Goal: Task Accomplishment & Management: Complete application form

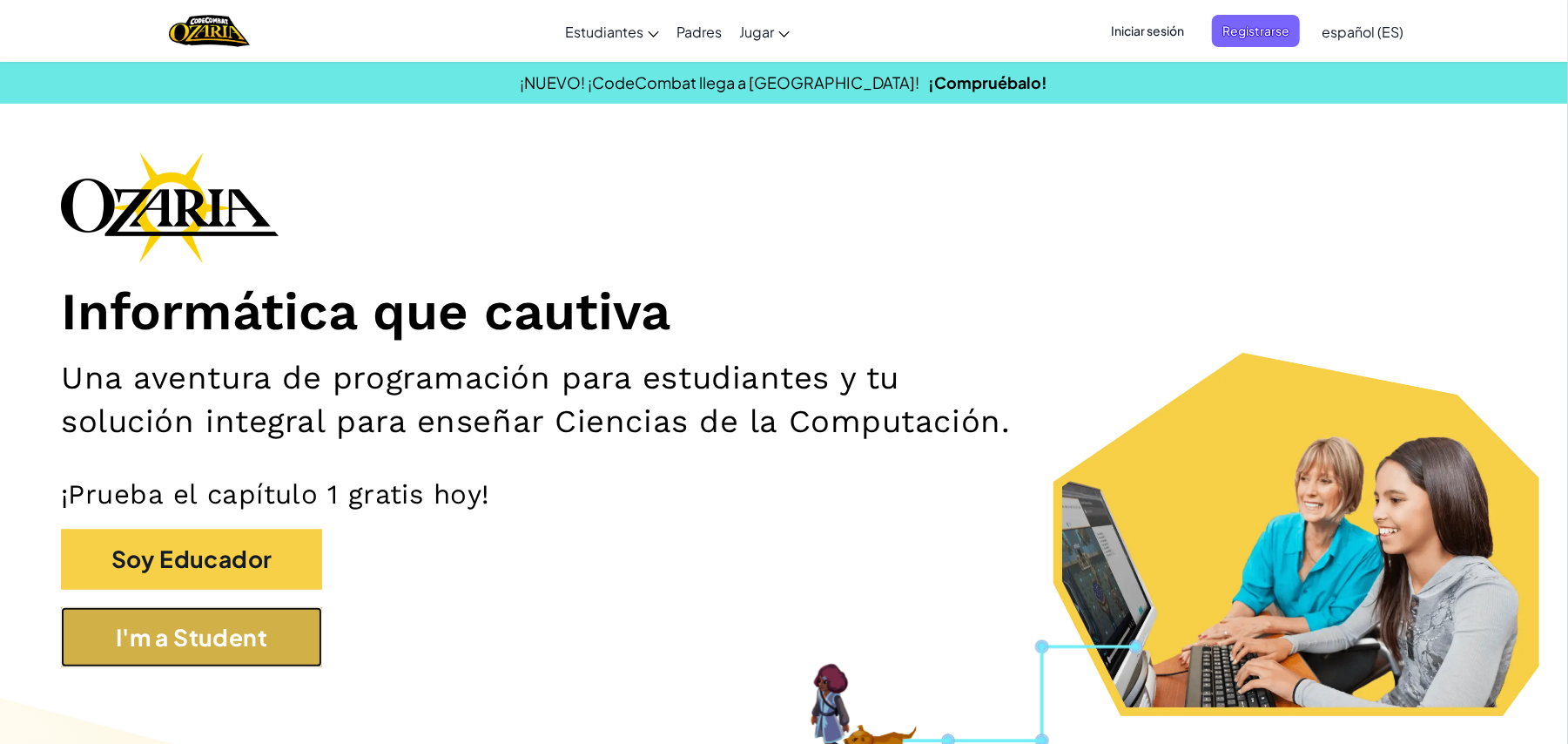
click at [248, 631] on button "I'm a Student" at bounding box center [192, 637] width 261 height 61
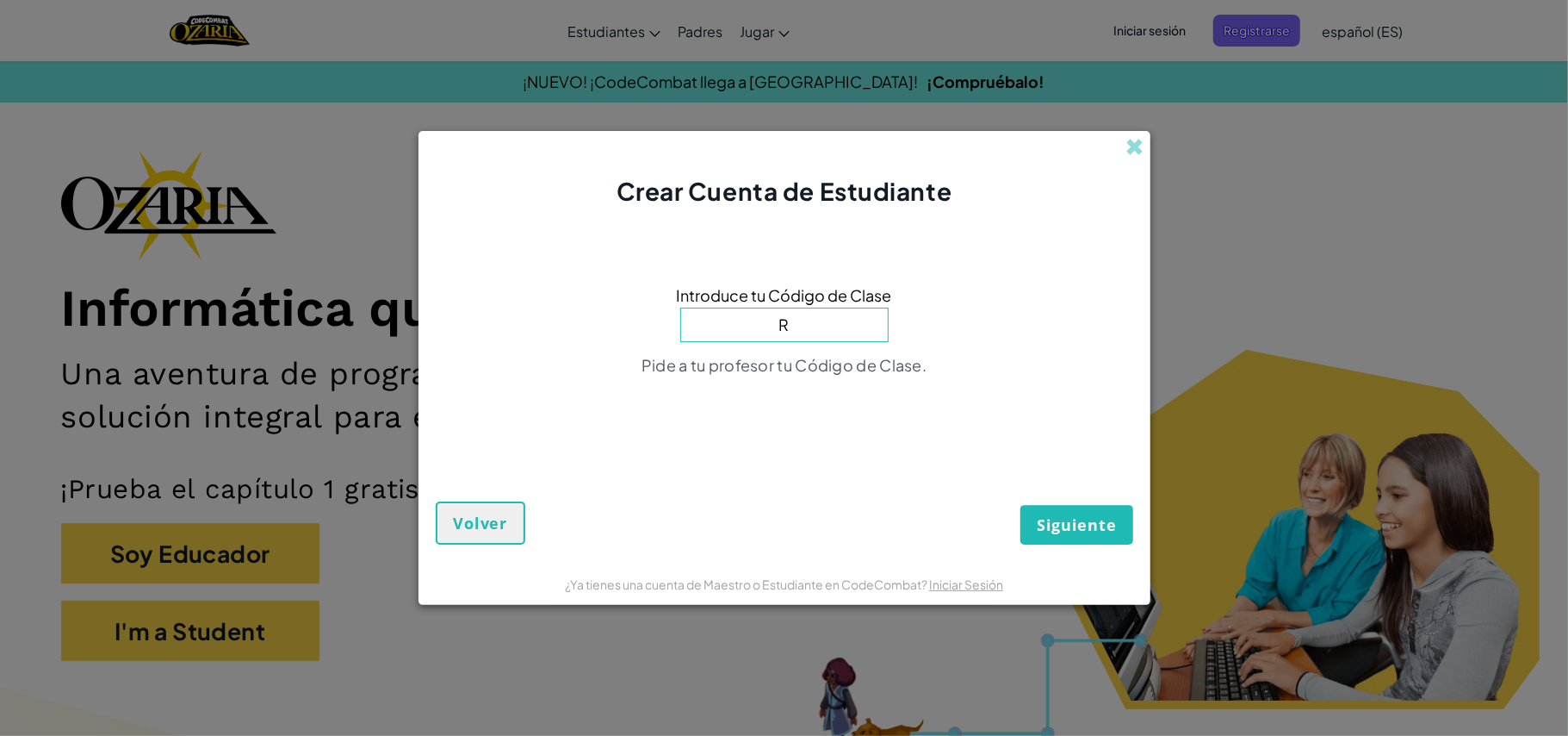
type input "RidePlaneFloor"
click at [1080, 515] on span "Siguiente" at bounding box center [1076, 524] width 79 height 20
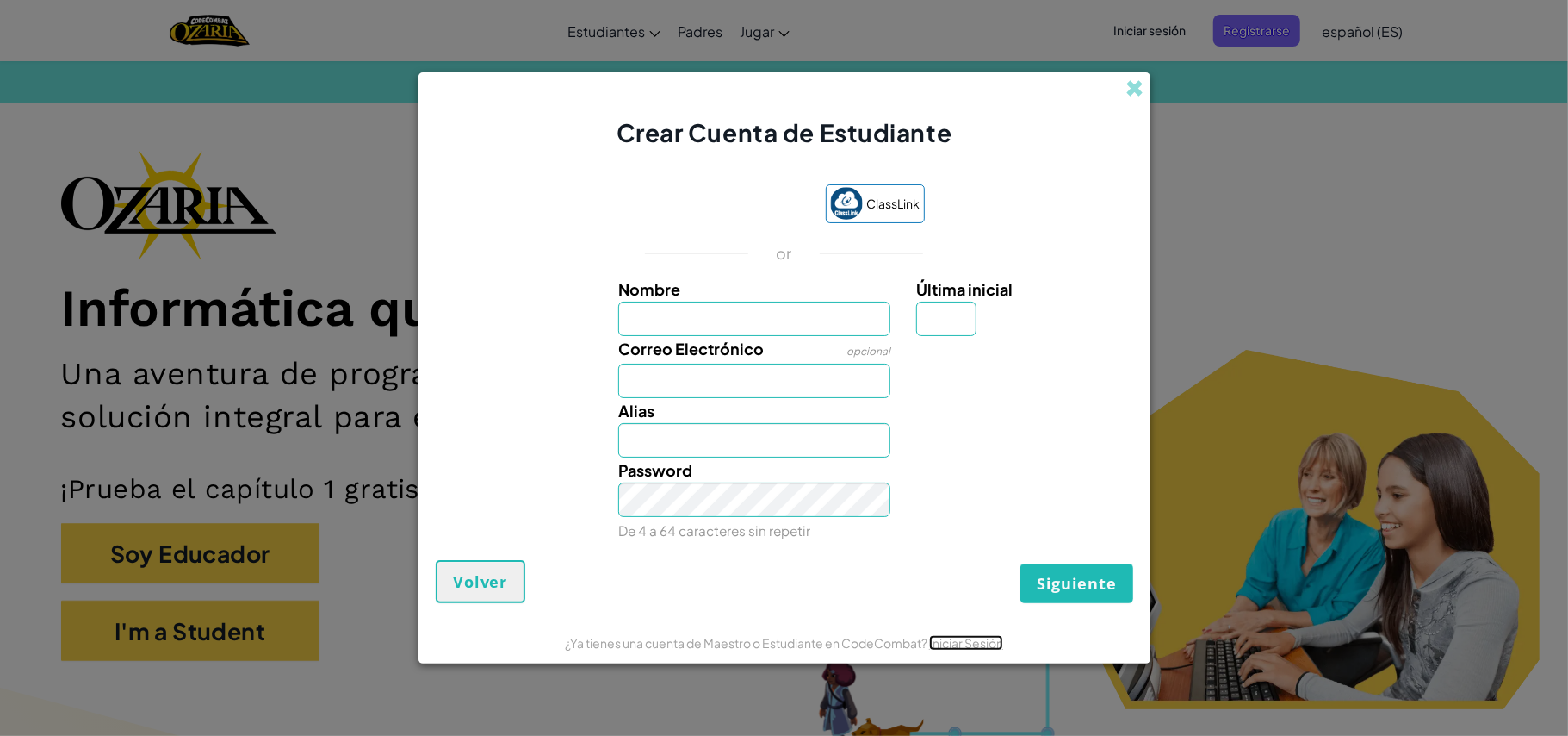
click at [968, 635] on link "Iniciar Sesión" at bounding box center [966, 643] width 74 height 16
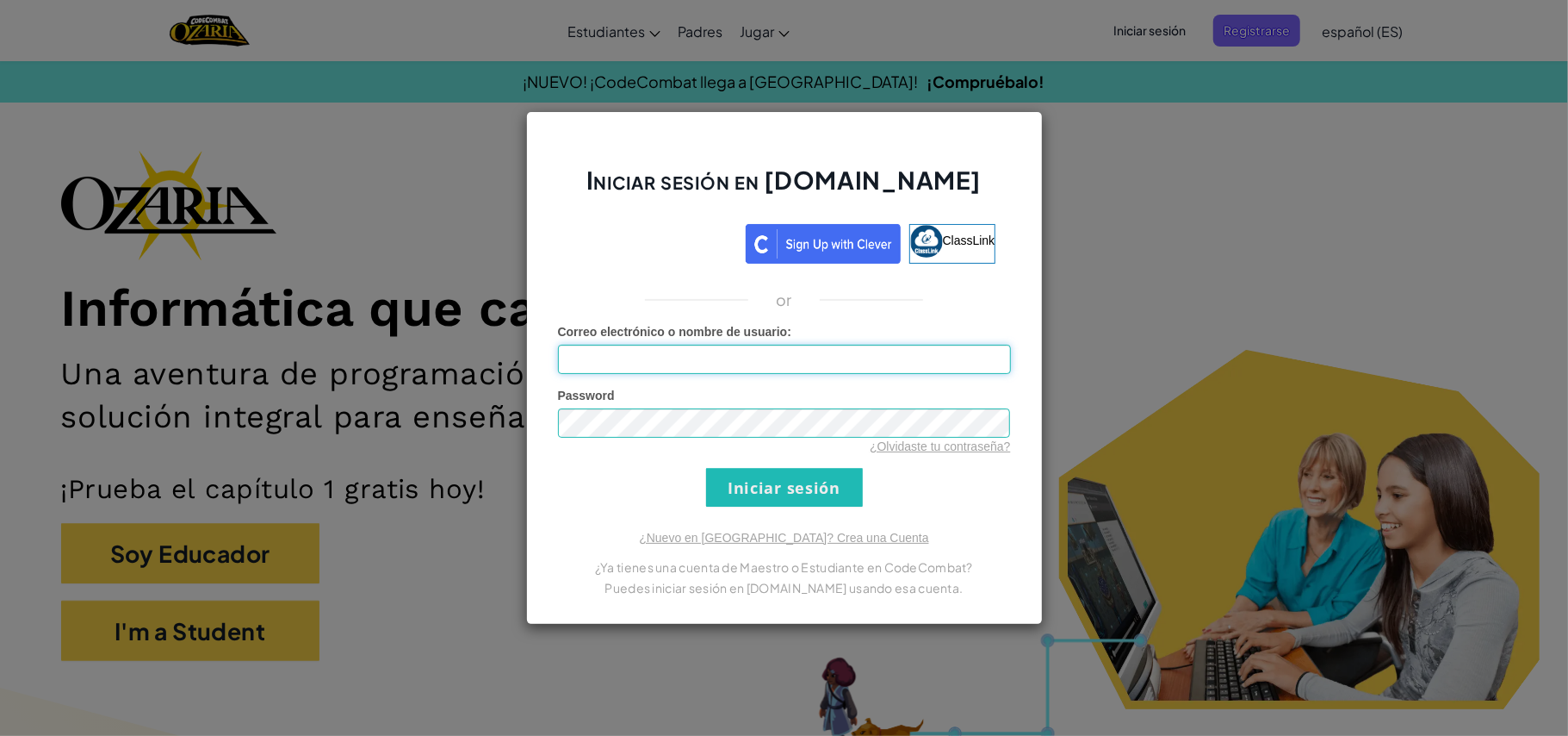
click at [825, 349] on input "Correo electrónico o nombre de usuario :" at bounding box center [784, 359] width 453 height 29
click at [831, 388] on div "Password ¿Olvidaste tu contraseña?" at bounding box center [784, 421] width 453 height 68
click at [793, 480] on input "Iniciar sesión" at bounding box center [784, 487] width 157 height 39
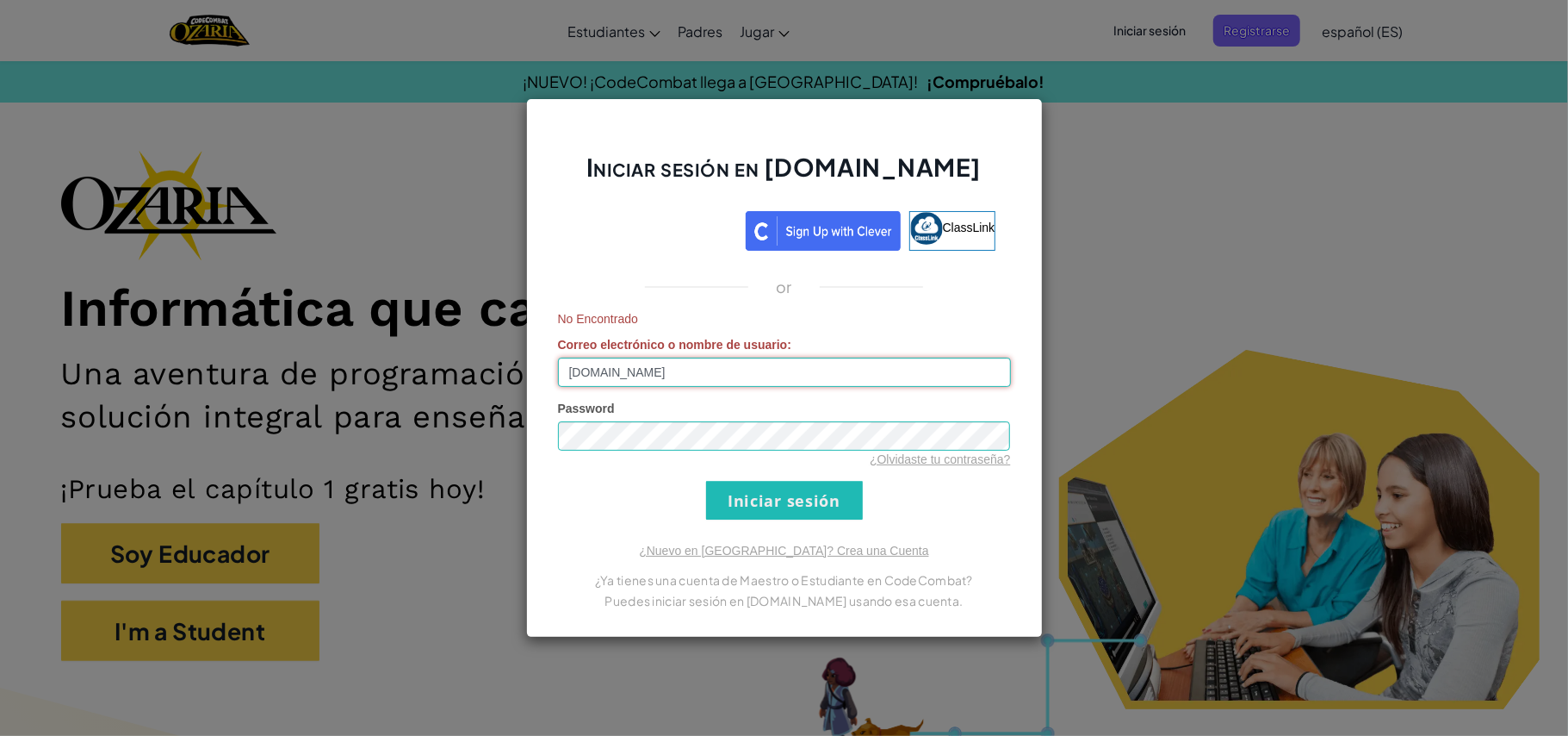
click at [645, 372] on input "[DOMAIN_NAME]" at bounding box center [784, 372] width 453 height 29
type input "[EMAIL_ADDRESS][DOMAIN_NAME]"
click at [846, 326] on span "No Encontrado" at bounding box center [784, 318] width 453 height 17
click at [769, 512] on input "Iniciar sesión" at bounding box center [784, 500] width 157 height 39
